Goal: Information Seeking & Learning: Learn about a topic

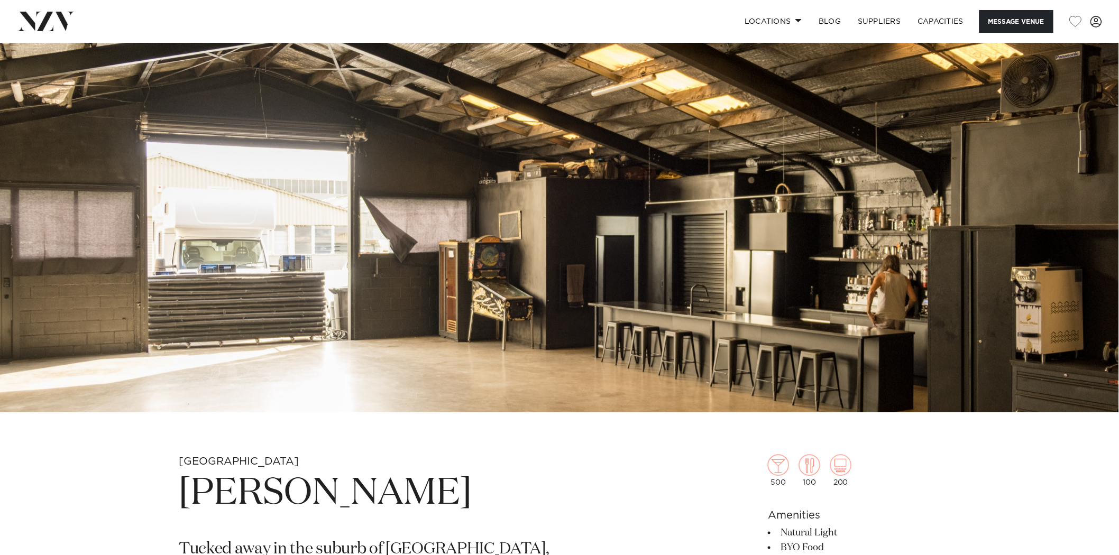
scroll to position [176, 0]
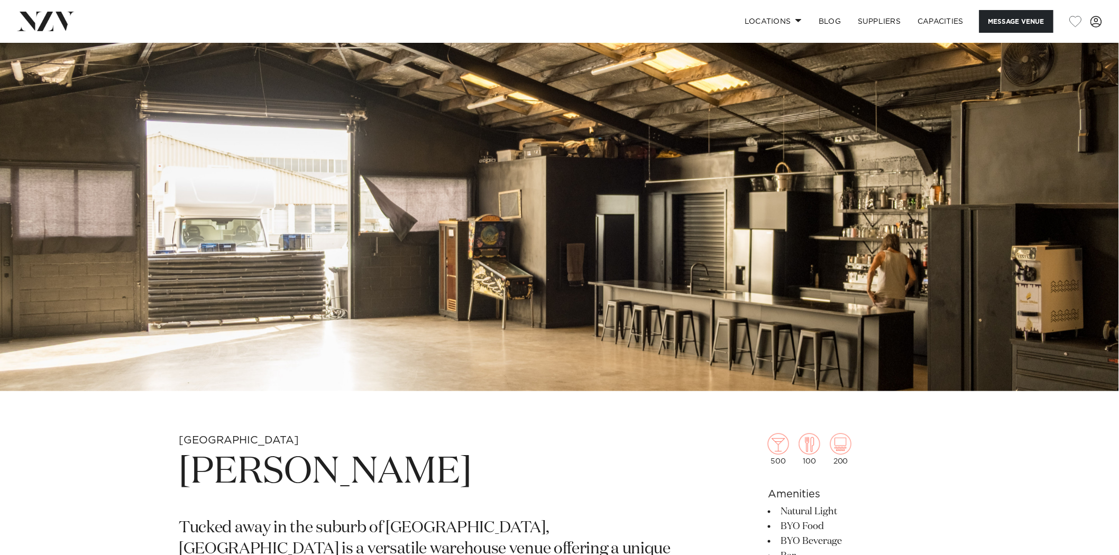
click at [418, 223] on img at bounding box center [559, 129] width 1119 height 525
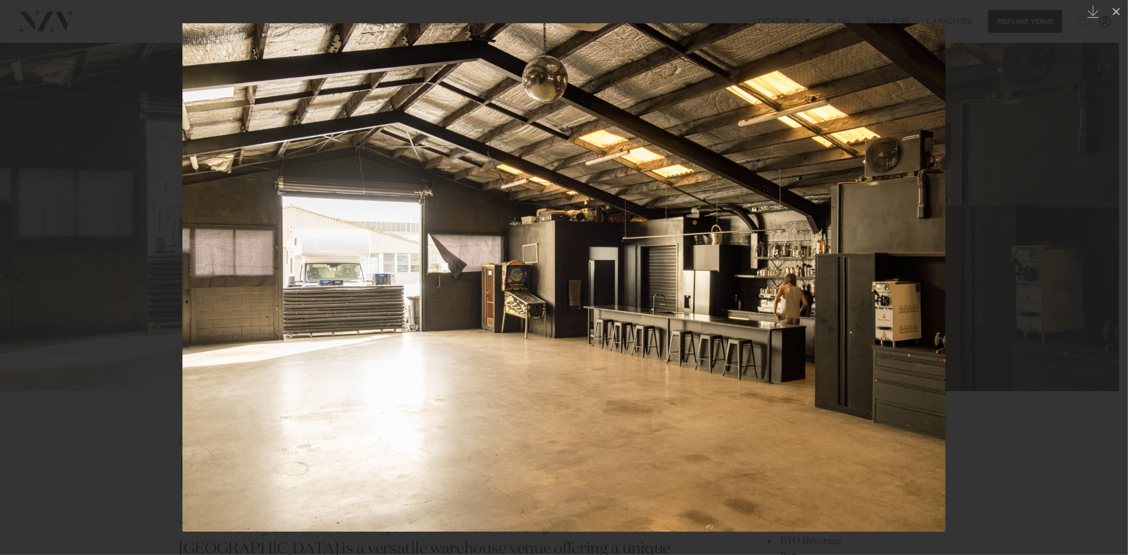
drag, startPoint x: 928, startPoint y: 246, endPoint x: 1055, endPoint y: 176, distance: 145.1
click at [929, 246] on img at bounding box center [563, 277] width 763 height 509
click at [1040, 135] on div at bounding box center [564, 277] width 1128 height 555
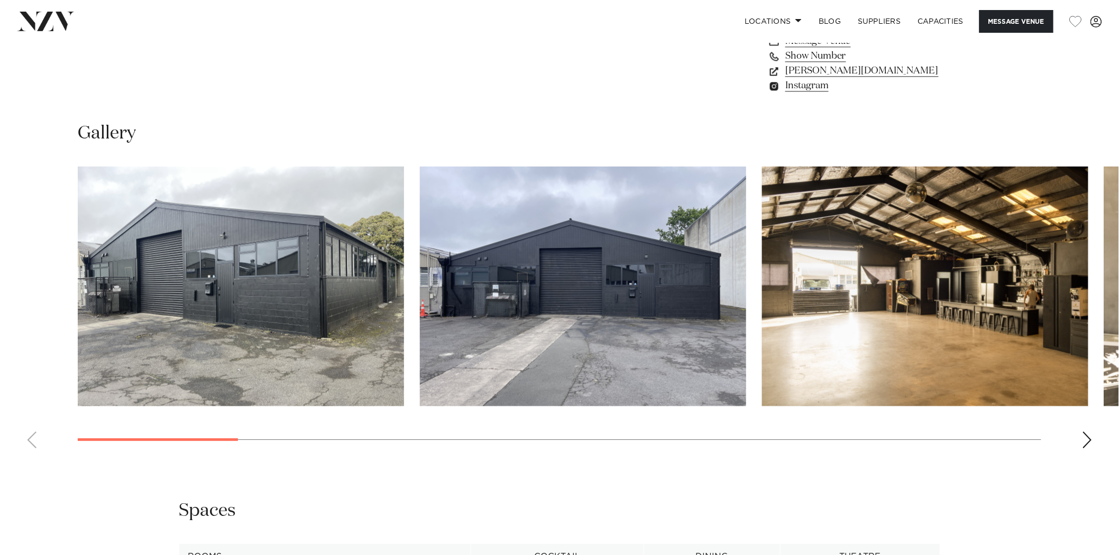
scroll to position [940, 0]
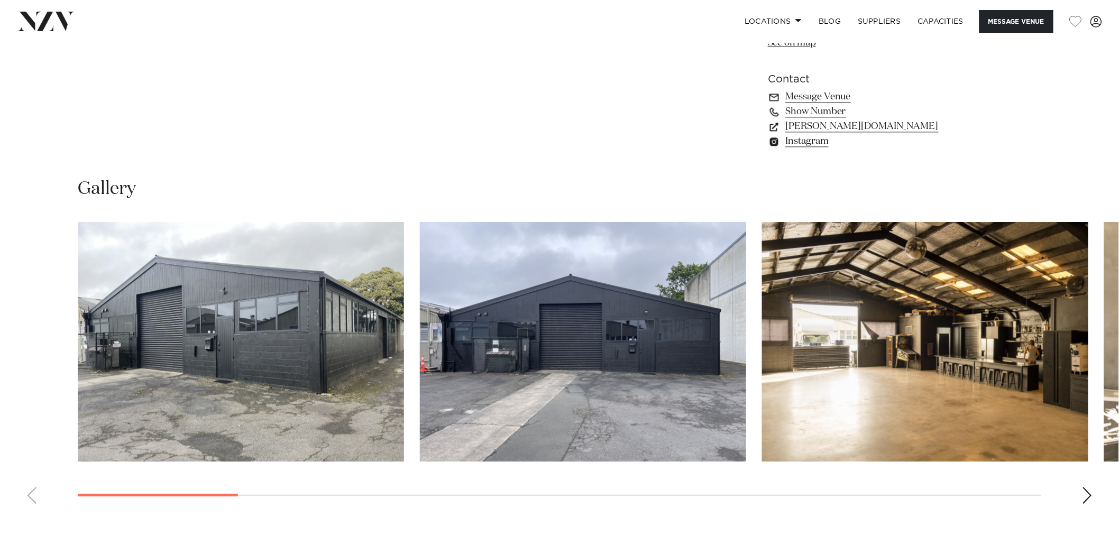
click at [235, 318] on img "1 / 17" at bounding box center [241, 342] width 326 height 240
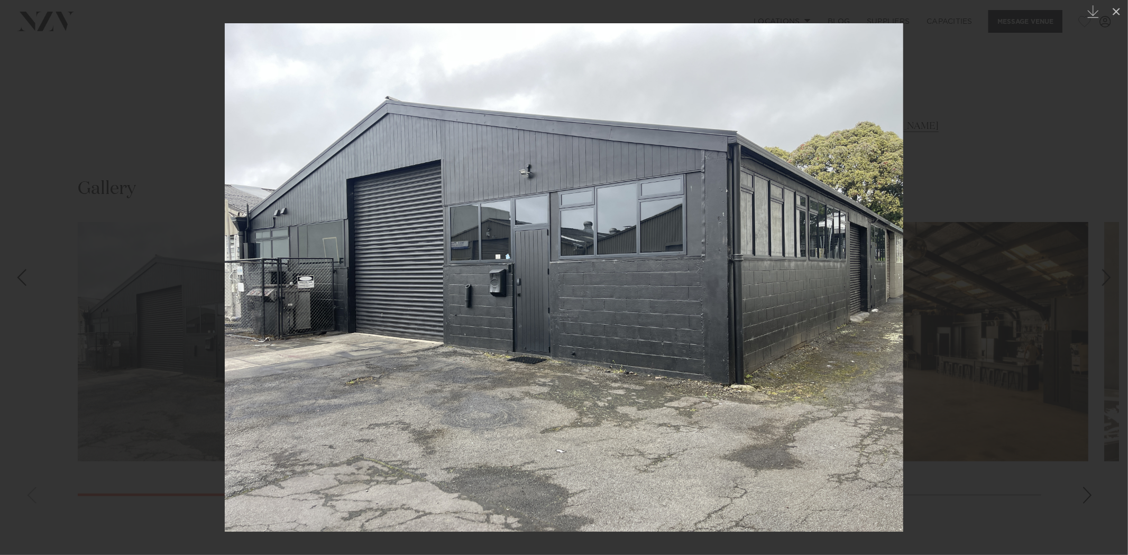
click at [1107, 271] on div "Next slide" at bounding box center [1107, 278] width 14 height 20
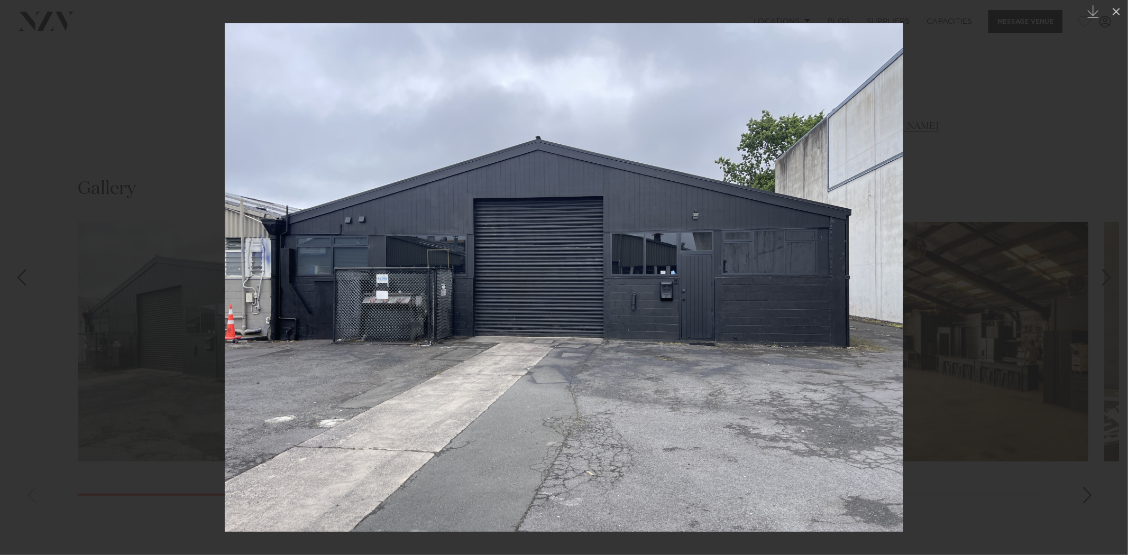
click at [1107, 271] on div "Next slide" at bounding box center [1107, 278] width 14 height 20
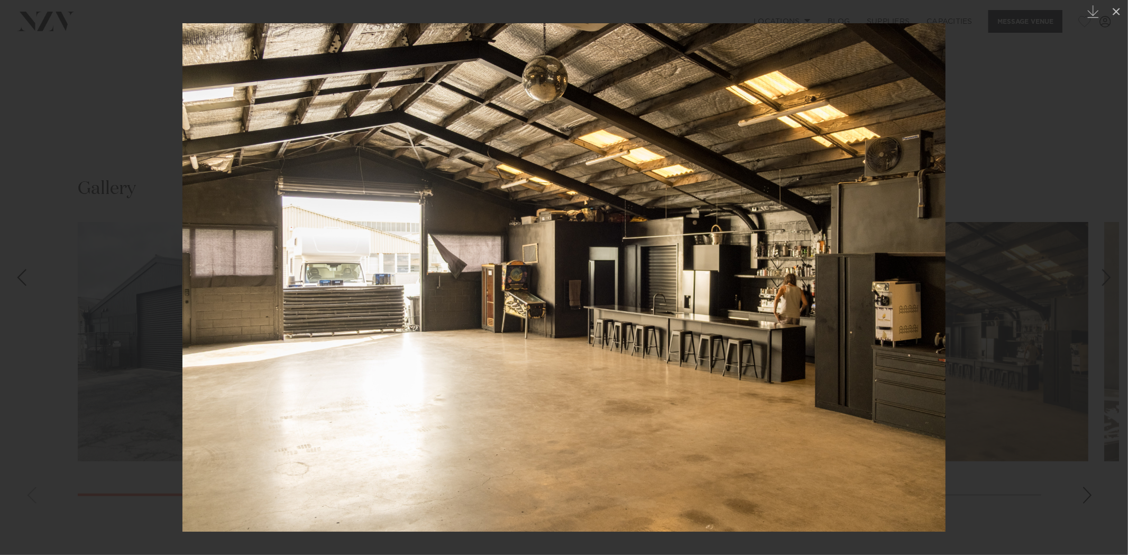
click at [1107, 271] on div "Next slide" at bounding box center [1107, 278] width 14 height 20
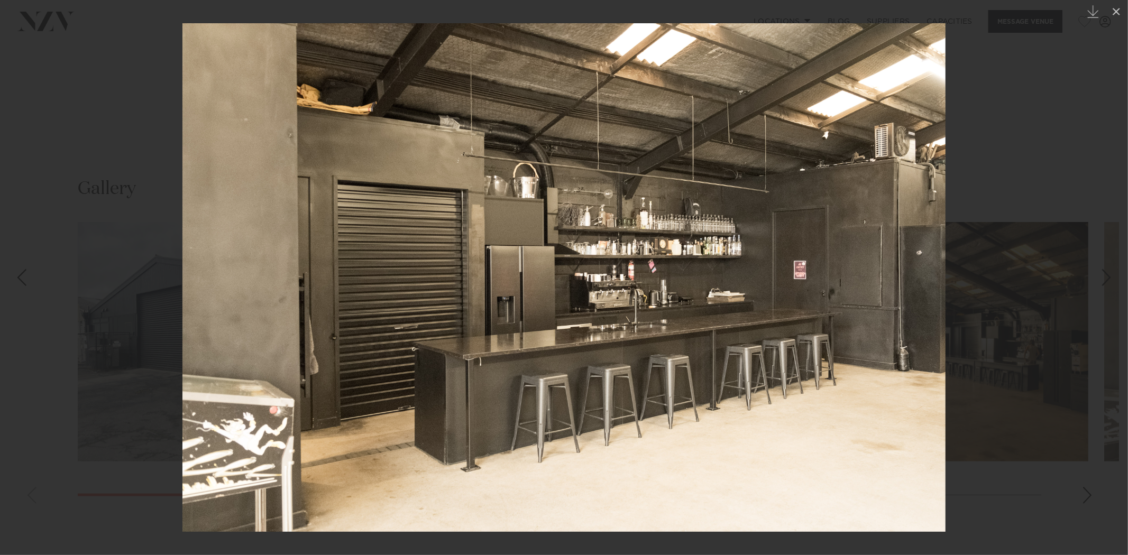
click at [1107, 271] on div "Next slide" at bounding box center [1107, 278] width 14 height 20
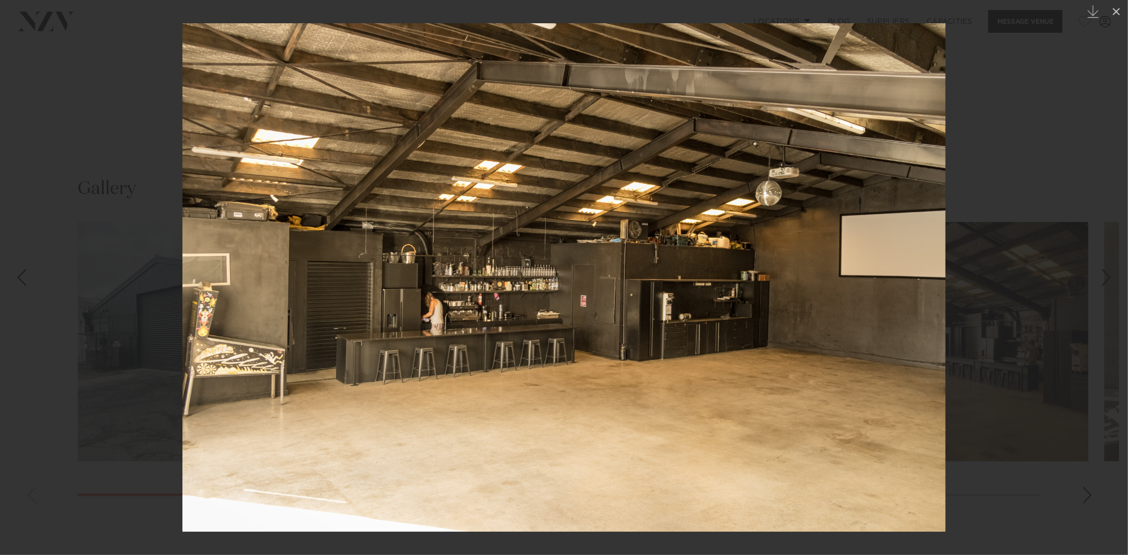
click at [1106, 278] on div "Next slide" at bounding box center [1107, 278] width 14 height 20
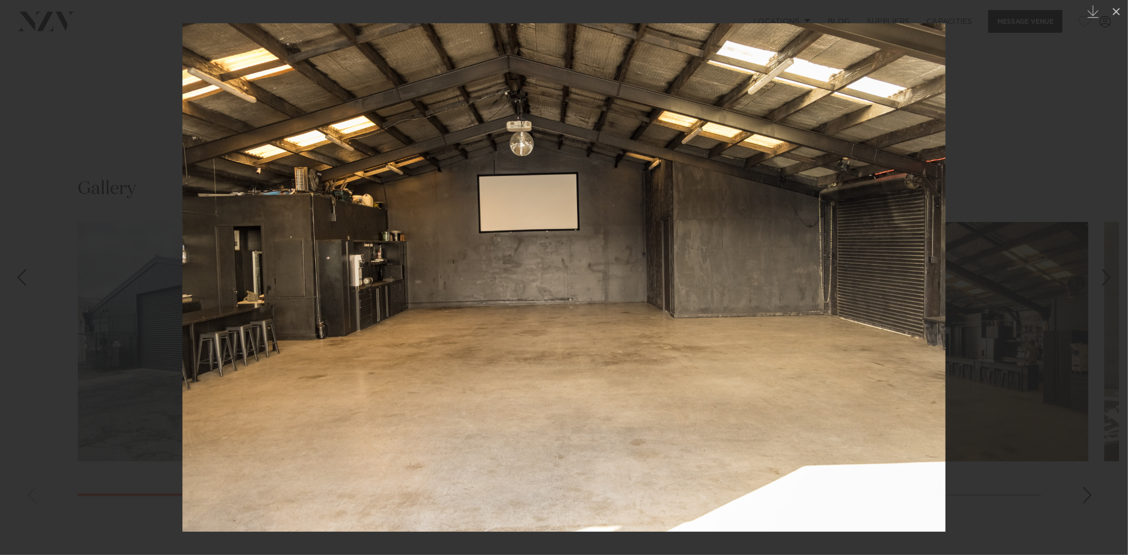
click at [1106, 278] on div "Next slide" at bounding box center [1107, 278] width 14 height 20
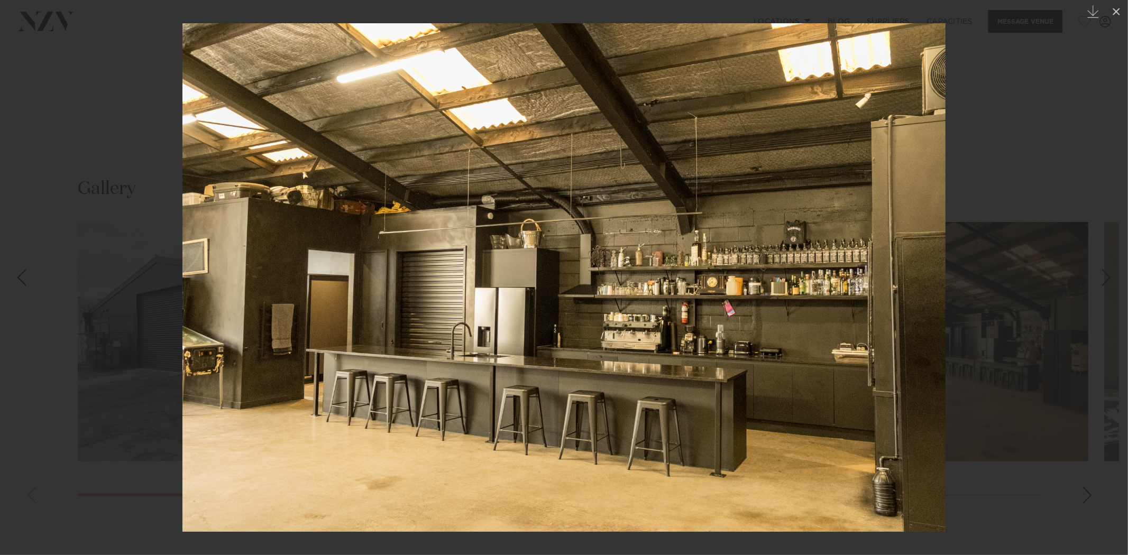
click at [1108, 282] on div "7 / 17 Created with Sketch." at bounding box center [564, 277] width 1128 height 555
click at [1100, 275] on div "Next slide" at bounding box center [1107, 278] width 14 height 20
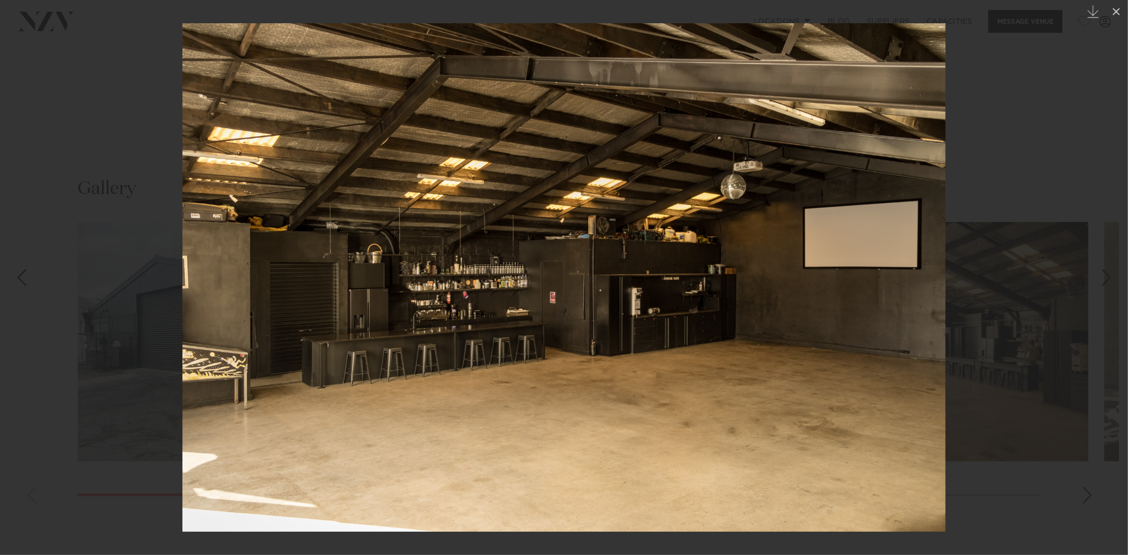
click at [1102, 275] on div "Next slide" at bounding box center [1107, 278] width 14 height 20
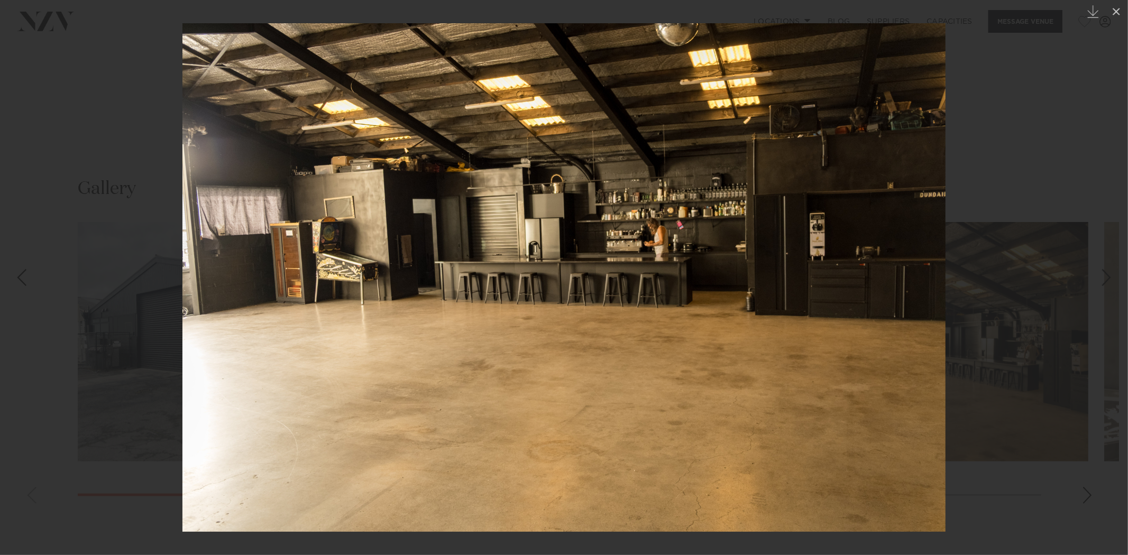
click at [1107, 278] on div "Next slide" at bounding box center [1107, 278] width 14 height 20
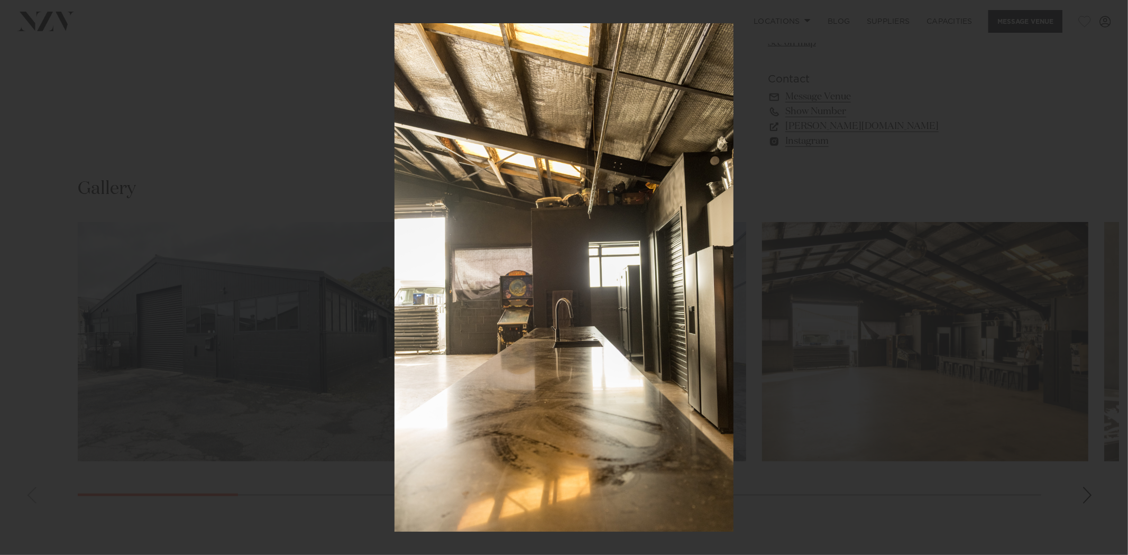
click at [1107, 279] on div "10 / 17 Created with Sketch." at bounding box center [564, 277] width 1128 height 555
click at [1107, 279] on div "Next slide" at bounding box center [1107, 278] width 14 height 20
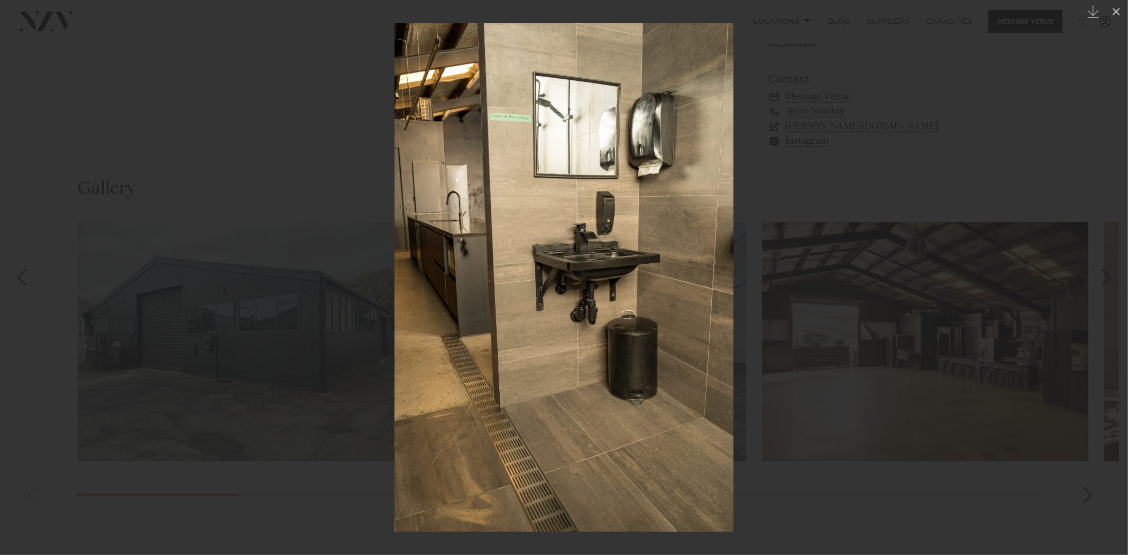
click at [1108, 276] on div "Next slide" at bounding box center [1107, 278] width 14 height 20
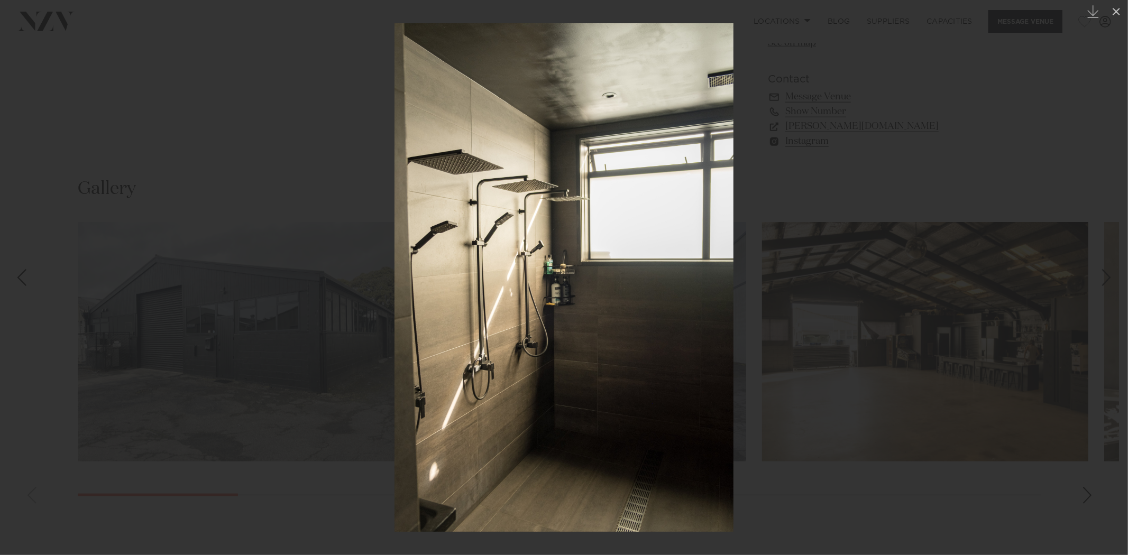
click at [1108, 276] on div "Next slide" at bounding box center [1107, 278] width 14 height 20
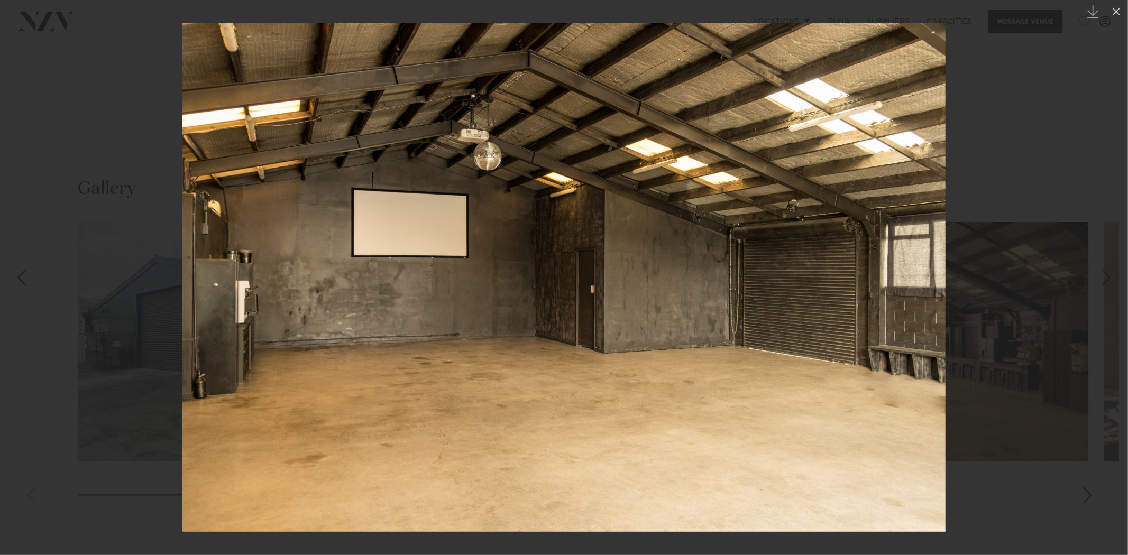
click at [1108, 276] on div "Next slide" at bounding box center [1107, 278] width 14 height 20
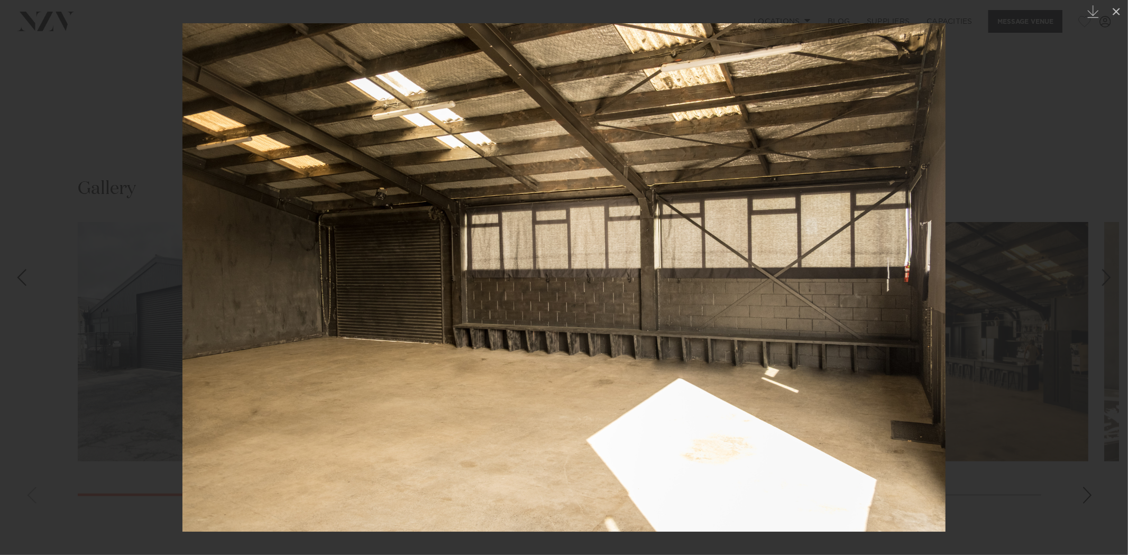
click at [1108, 276] on div "Next slide" at bounding box center [1107, 278] width 14 height 20
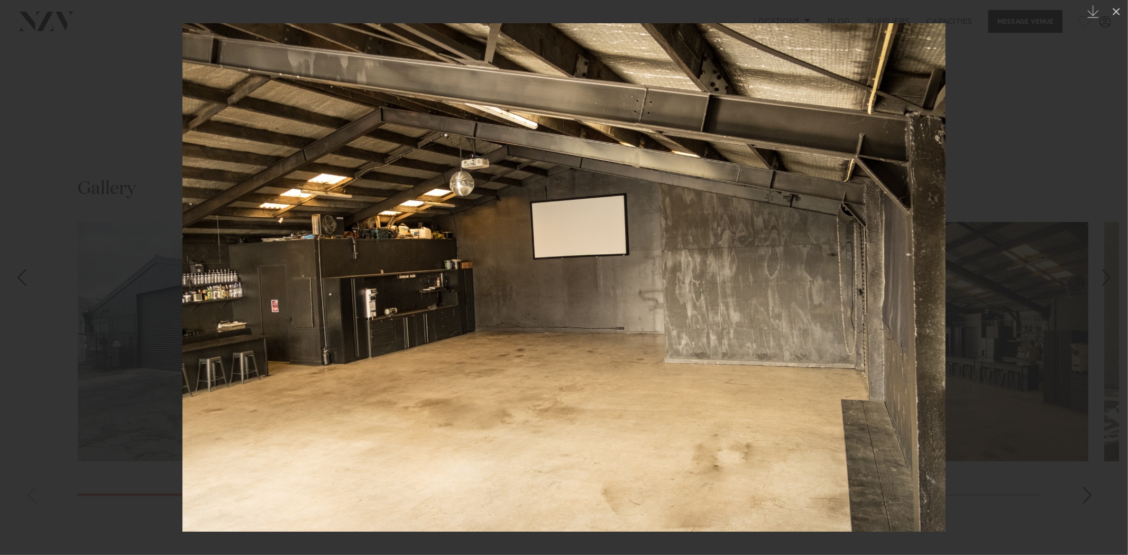
click at [1108, 276] on div "Next slide" at bounding box center [1107, 278] width 14 height 20
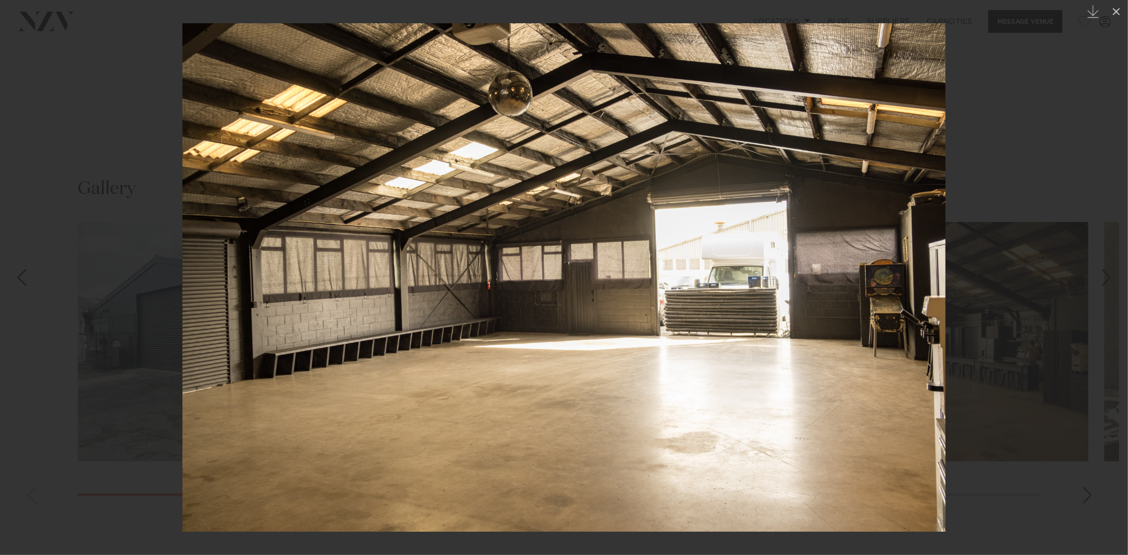
click at [1108, 276] on div "Next slide" at bounding box center [1107, 278] width 14 height 20
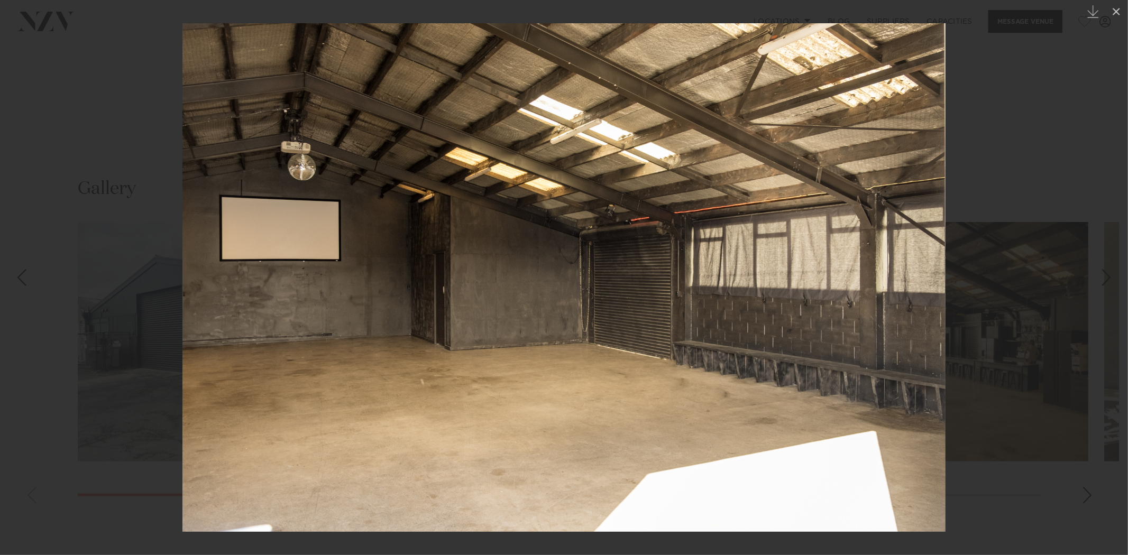
click at [1108, 276] on div "Next slide" at bounding box center [1107, 278] width 14 height 20
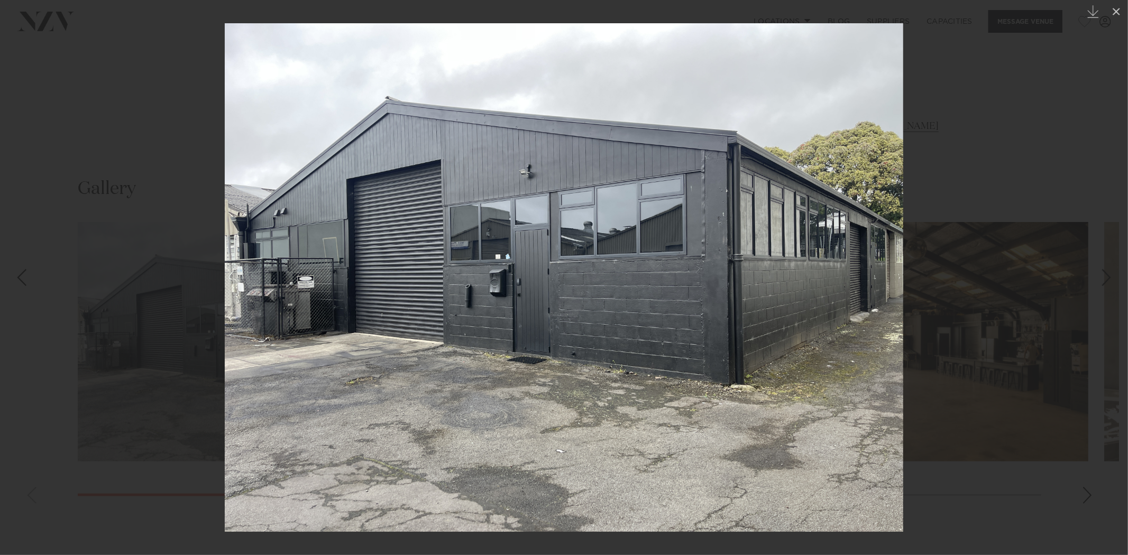
click at [1108, 276] on div "Next slide" at bounding box center [1107, 278] width 14 height 20
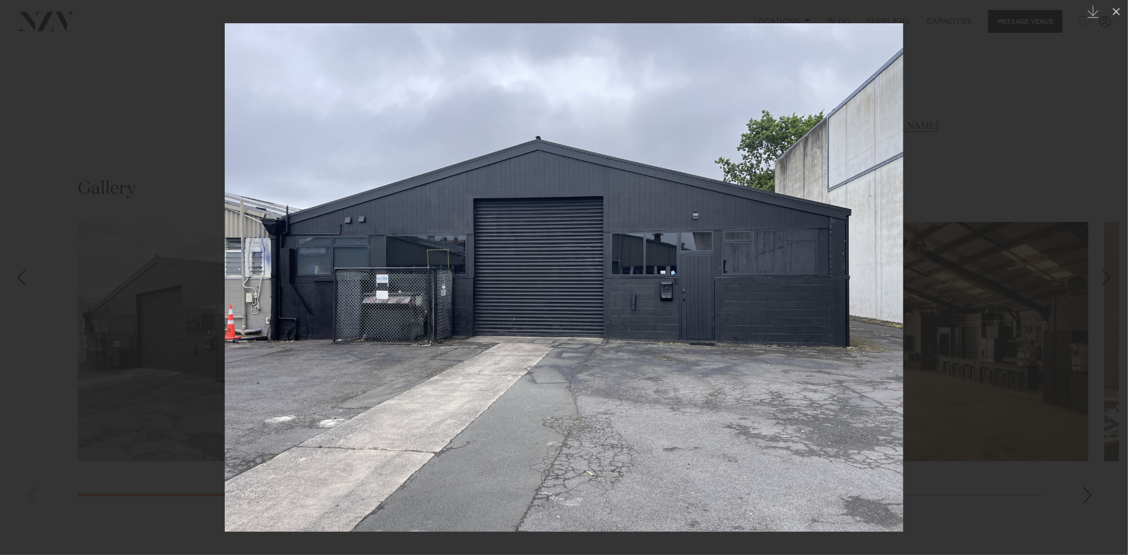
click at [1108, 276] on div "Next slide" at bounding box center [1107, 278] width 14 height 20
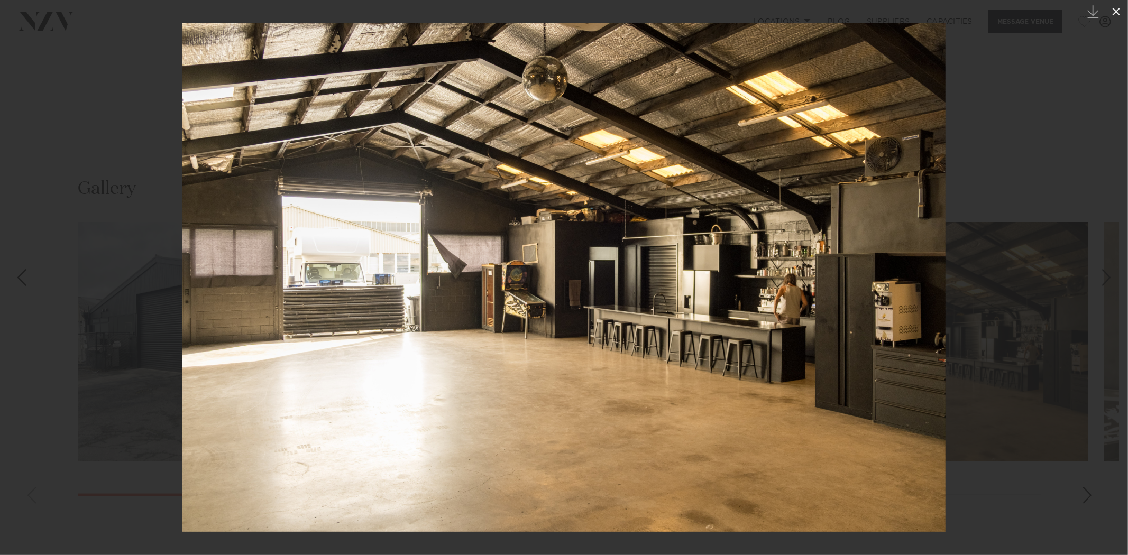
click at [1119, 11] on icon at bounding box center [1116, 11] width 13 height 13
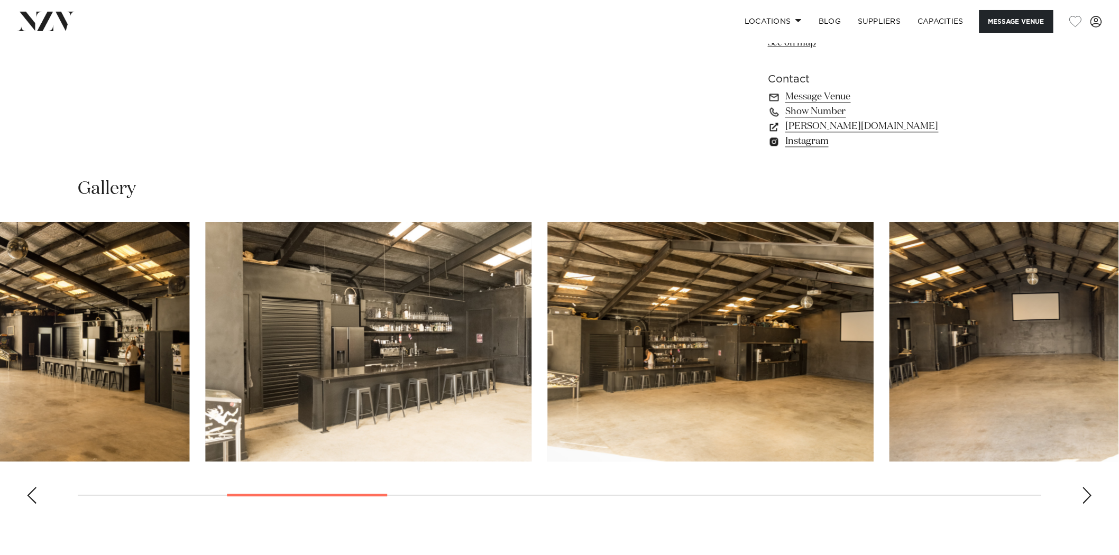
click at [697, 395] on img "5 / 17" at bounding box center [710, 342] width 326 height 240
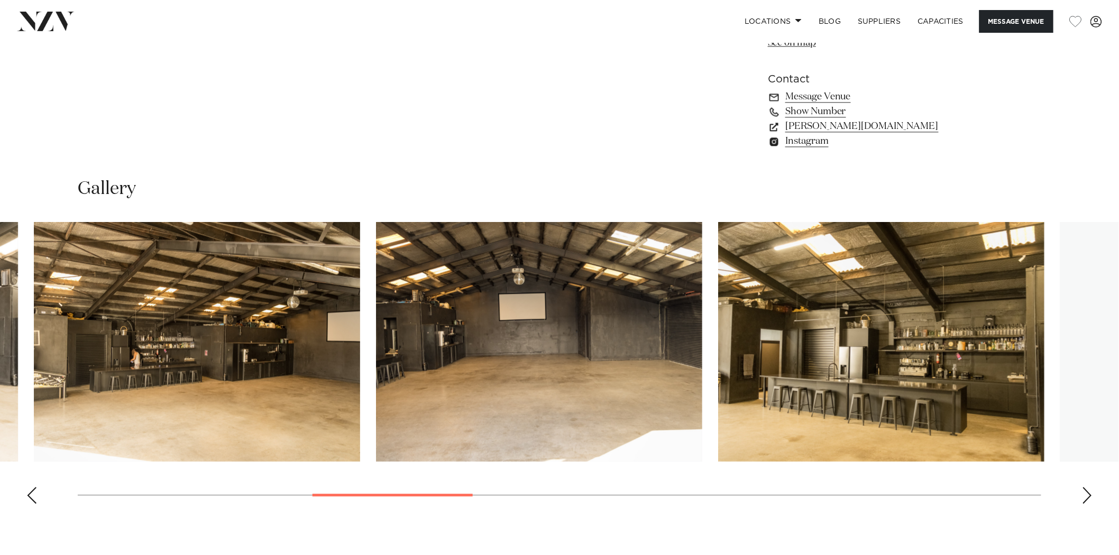
click at [478, 381] on img "6 / 17" at bounding box center [539, 342] width 326 height 240
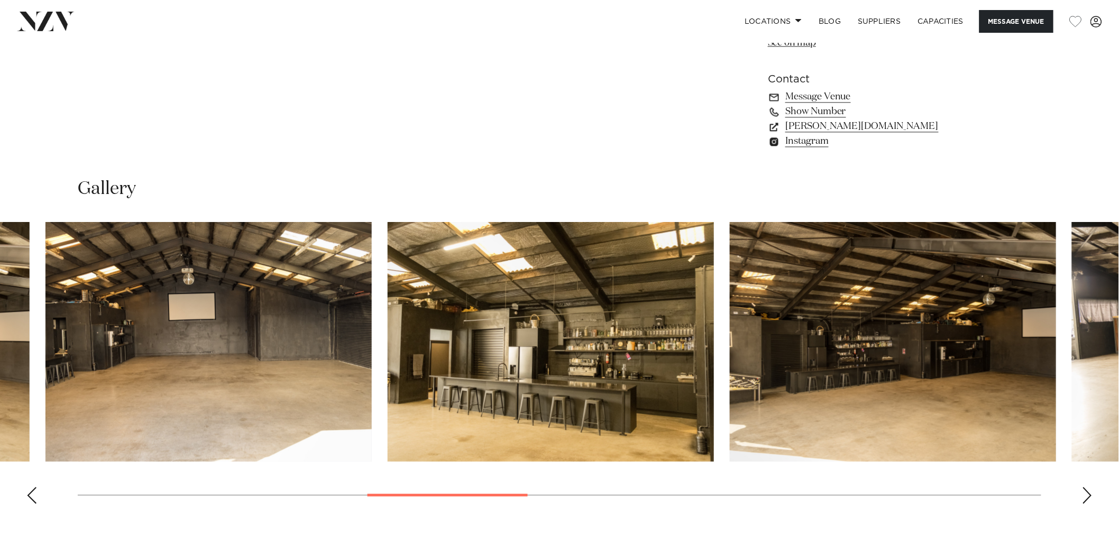
click at [730, 391] on img "8 / 17" at bounding box center [893, 342] width 326 height 240
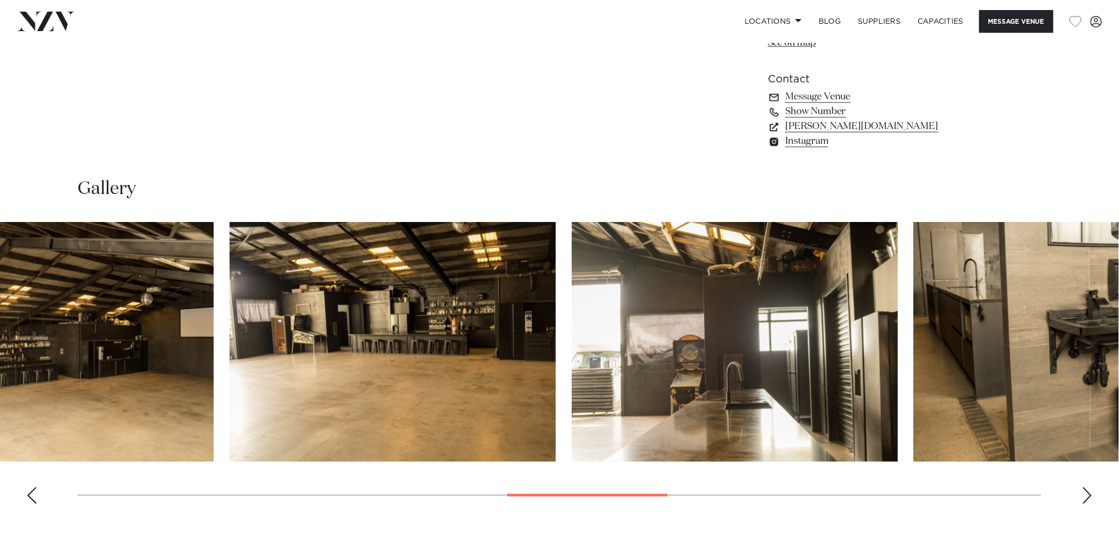
click at [572, 390] on img "10 / 17" at bounding box center [735, 342] width 326 height 240
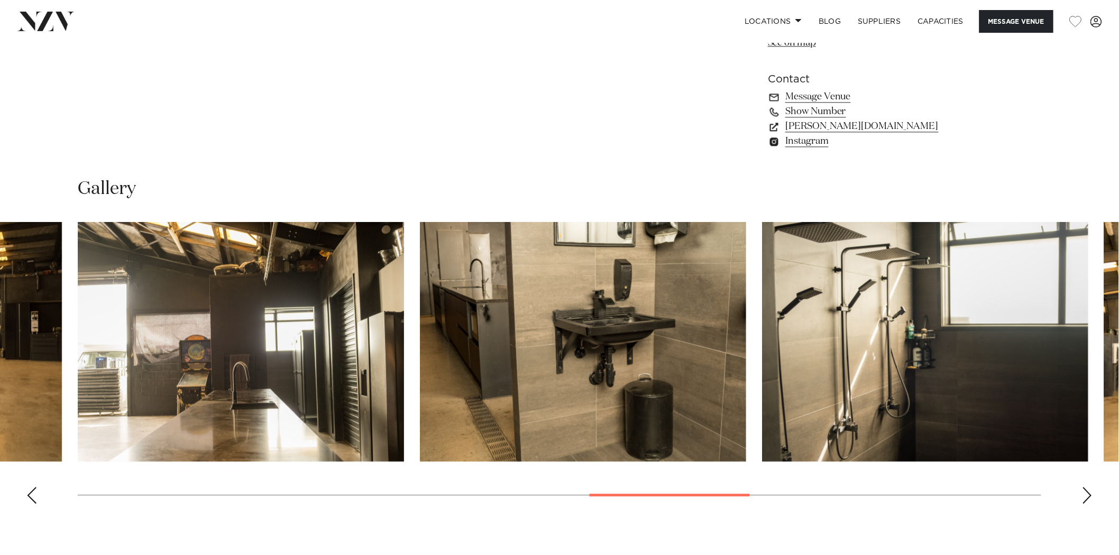
click at [762, 385] on img "12 / 17" at bounding box center [925, 342] width 326 height 240
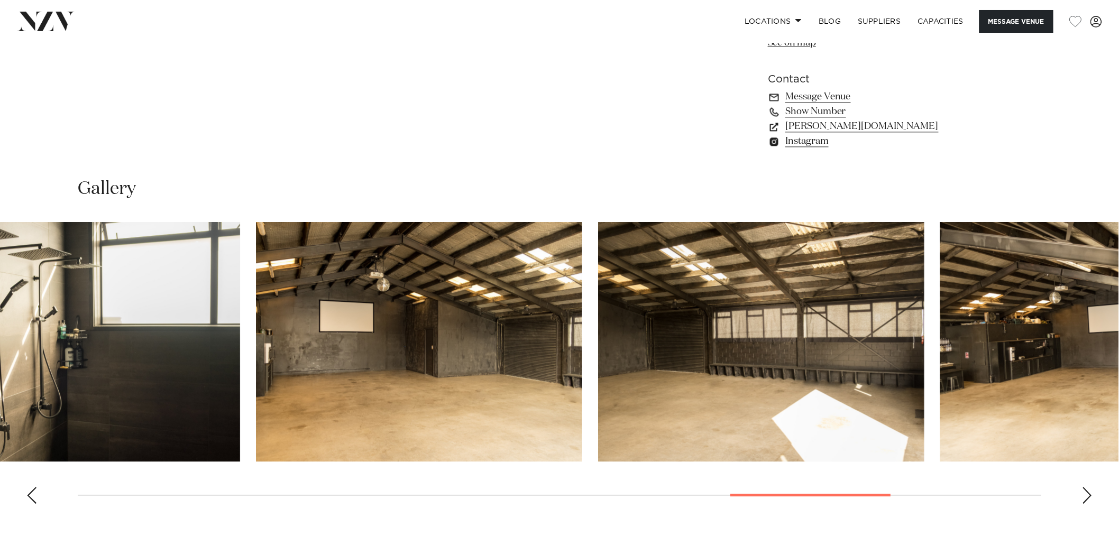
click at [380, 372] on img "13 / 17" at bounding box center [419, 342] width 326 height 240
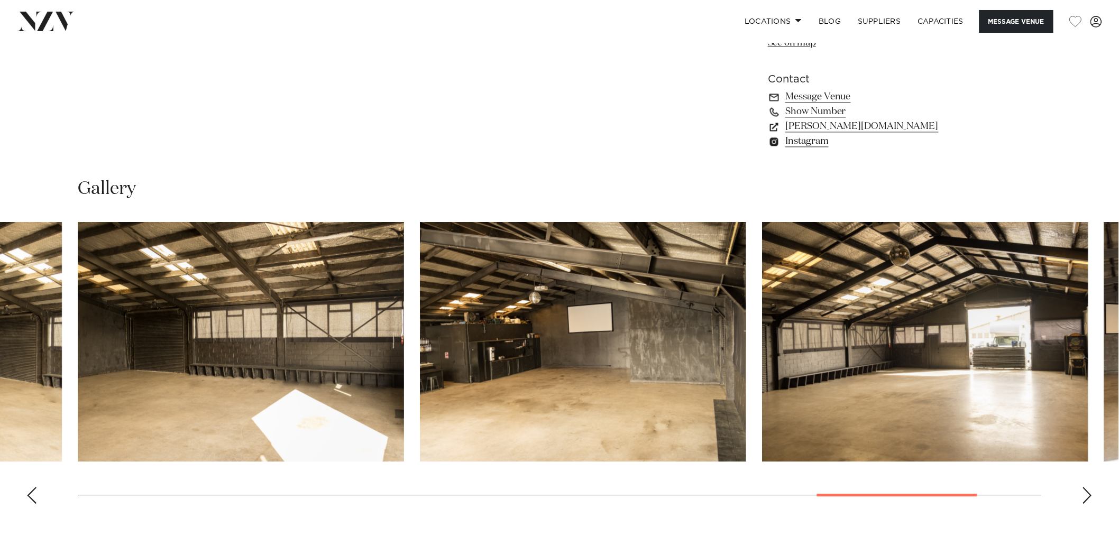
click at [762, 424] on img "16 / 17" at bounding box center [925, 342] width 326 height 240
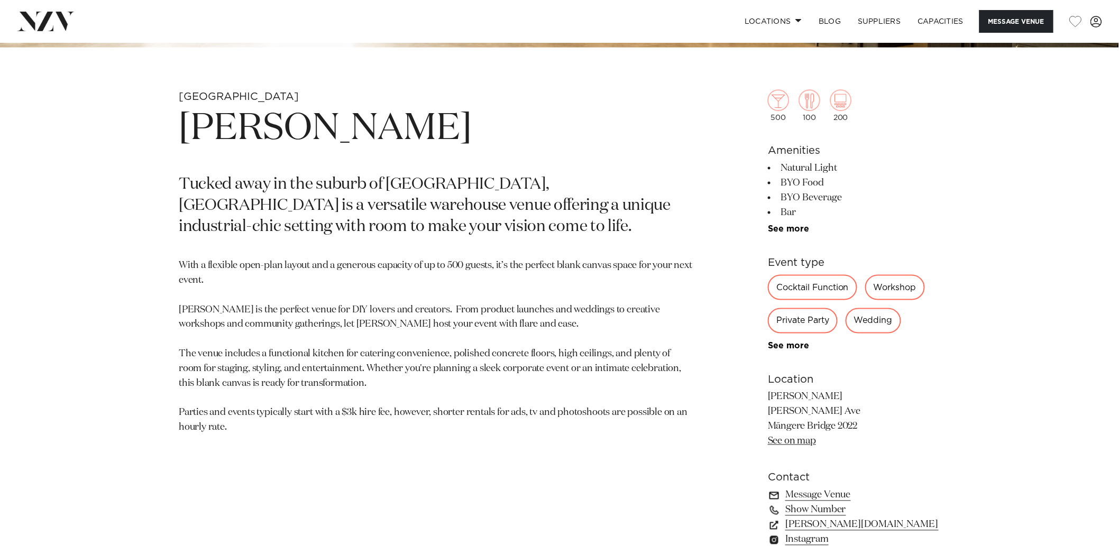
scroll to position [505, 0]
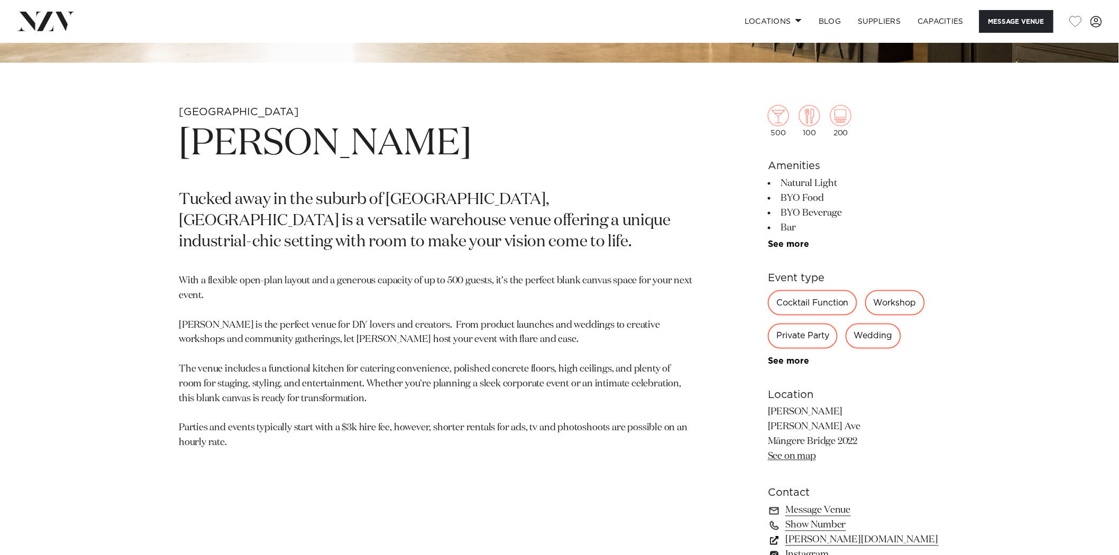
click at [845, 540] on link "[PERSON_NAME][DOMAIN_NAME]" at bounding box center [854, 540] width 172 height 15
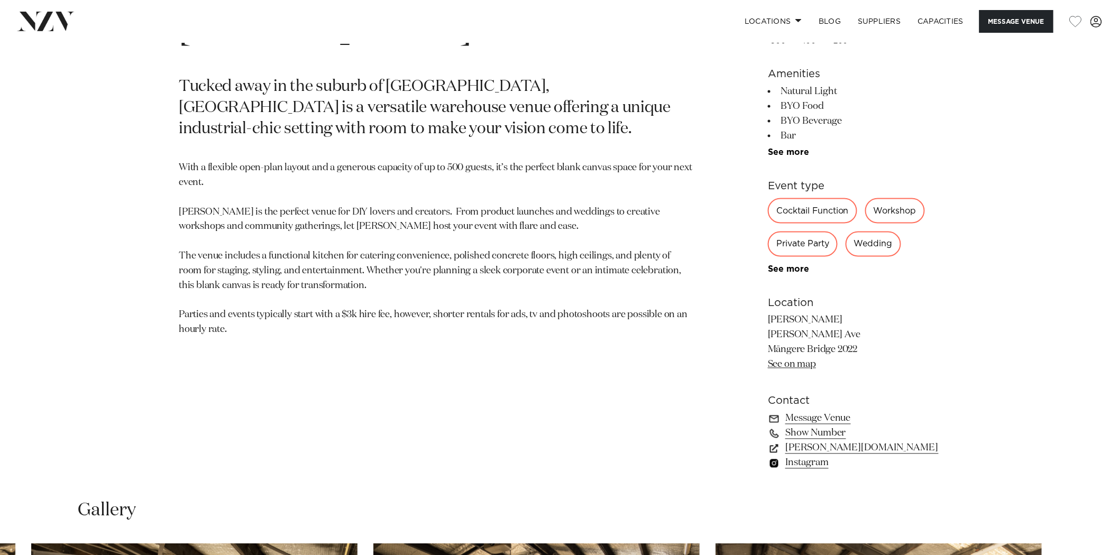
scroll to position [622, 0]
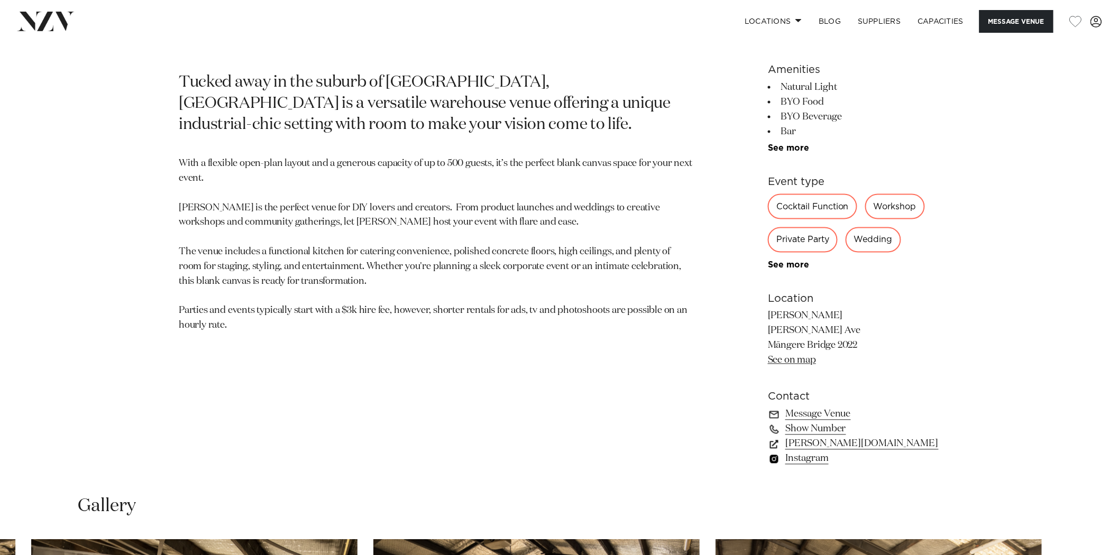
click at [794, 456] on link "Instagram" at bounding box center [854, 459] width 172 height 15
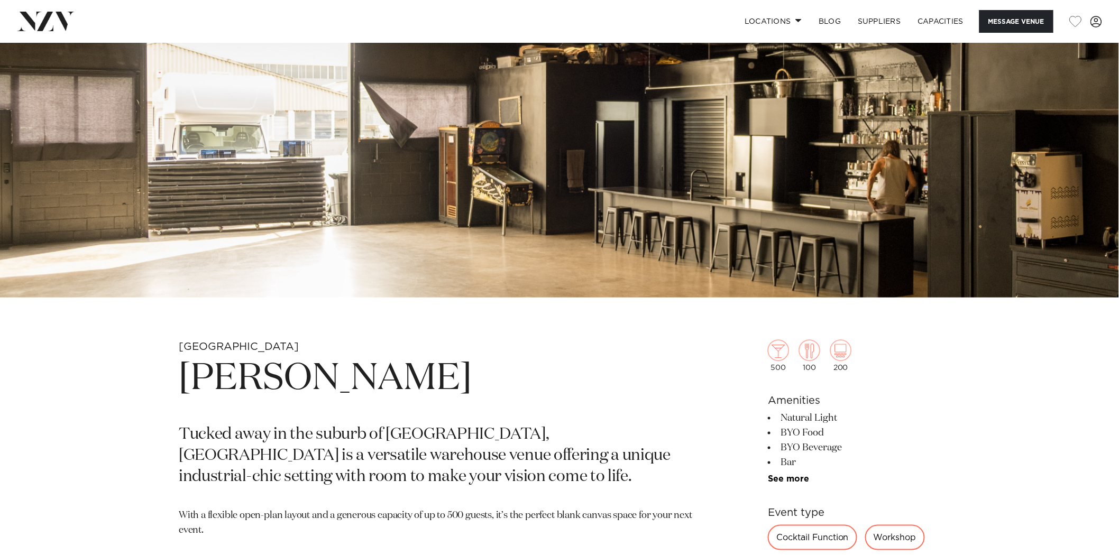
scroll to position [0, 0]
